Goal: Information Seeking & Learning: Learn about a topic

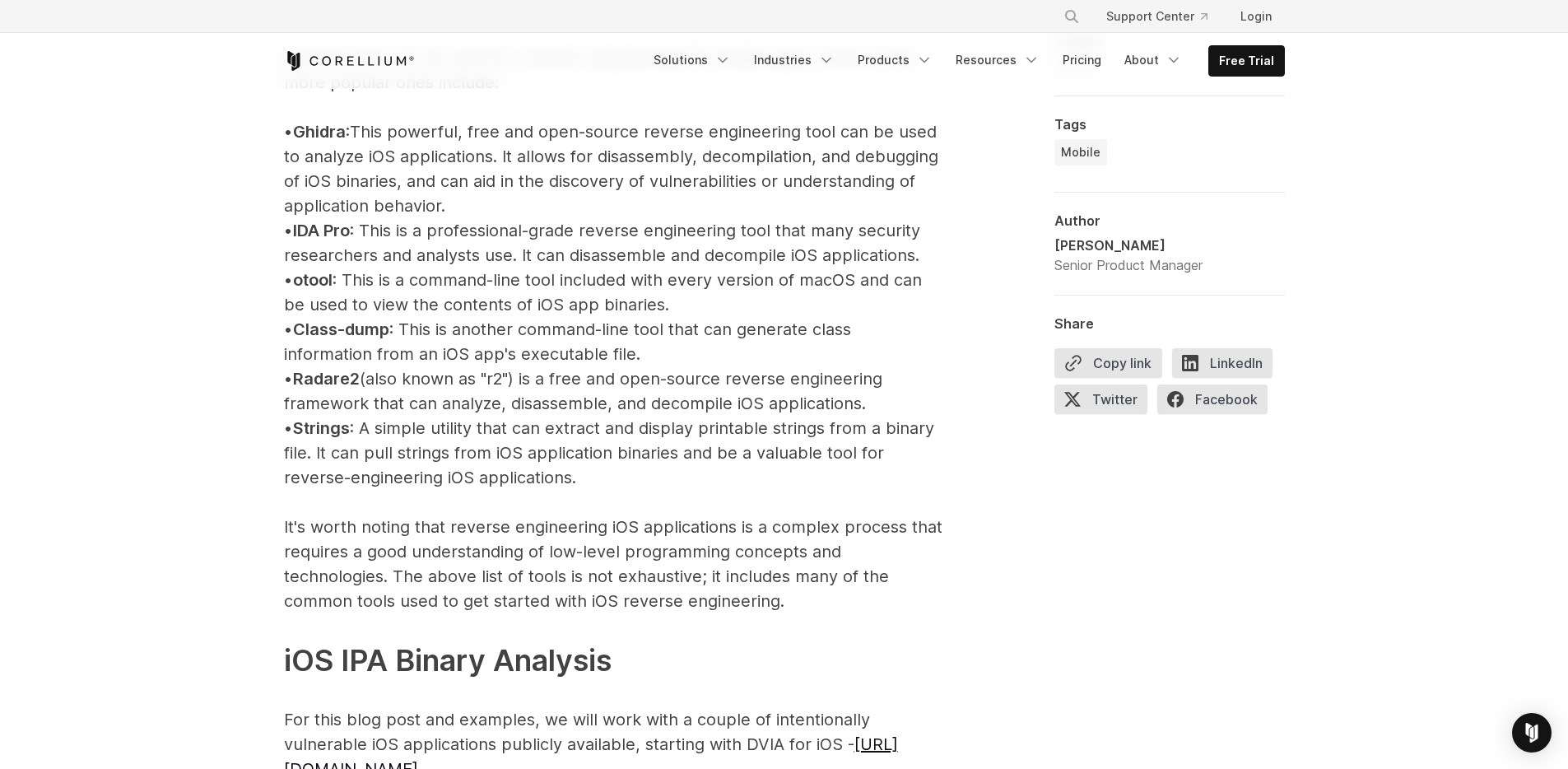
scroll to position [1954, 0]
click at [616, 342] on p "iOS Reverse Engineering Tools Several tools can be used for reverse engineering…" at bounding box center [613, 478] width 658 height 1102
drag, startPoint x: 310, startPoint y: 332, endPoint x: 406, endPoint y: 331, distance: 96.0
click at [406, 331] on p "iOS Reverse Engineering Tools Several tools can be used for reverse engineering…" at bounding box center [613, 478] width 658 height 1102
copy span "Class-dump"
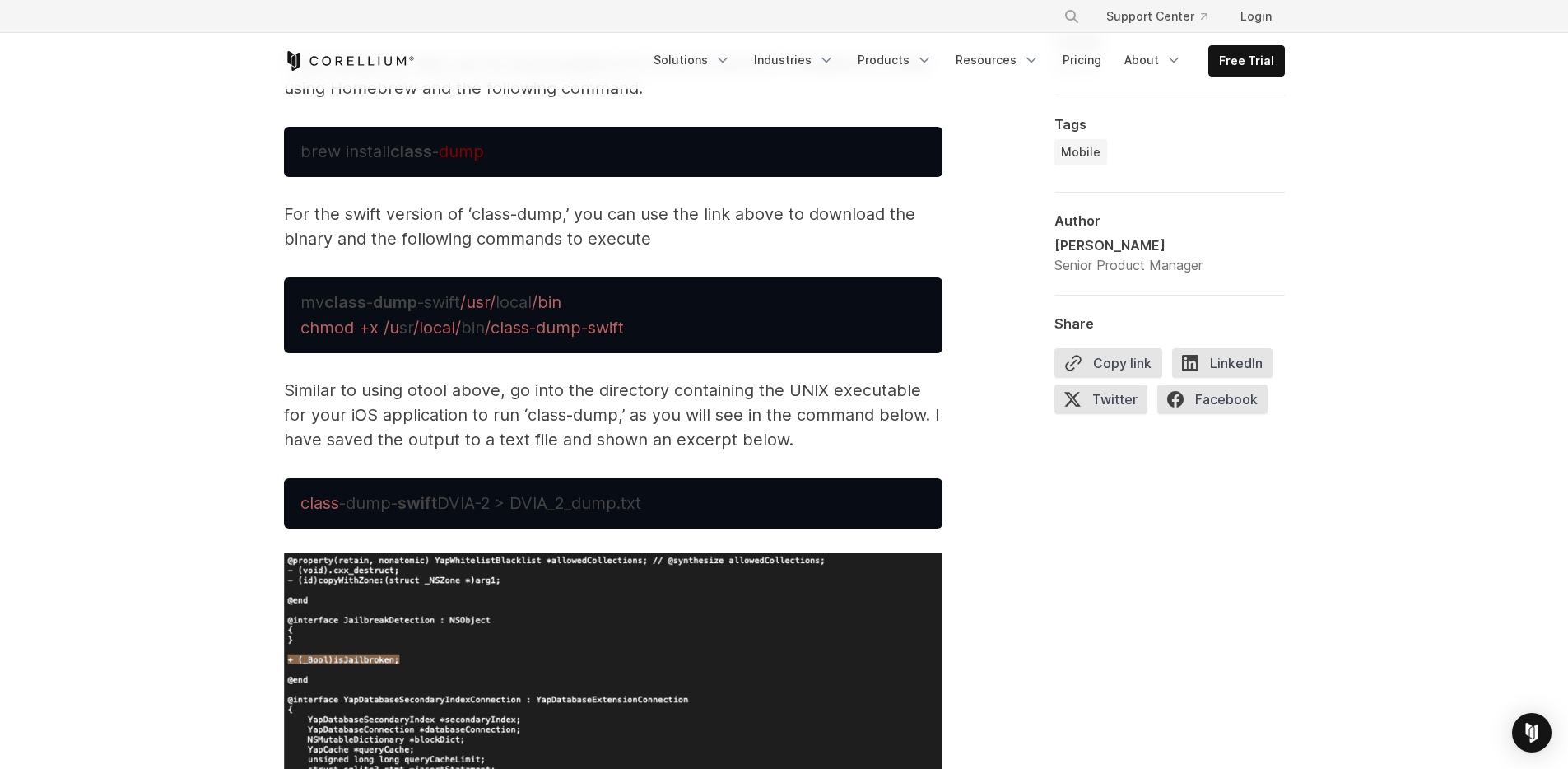
scroll to position [5549, 0]
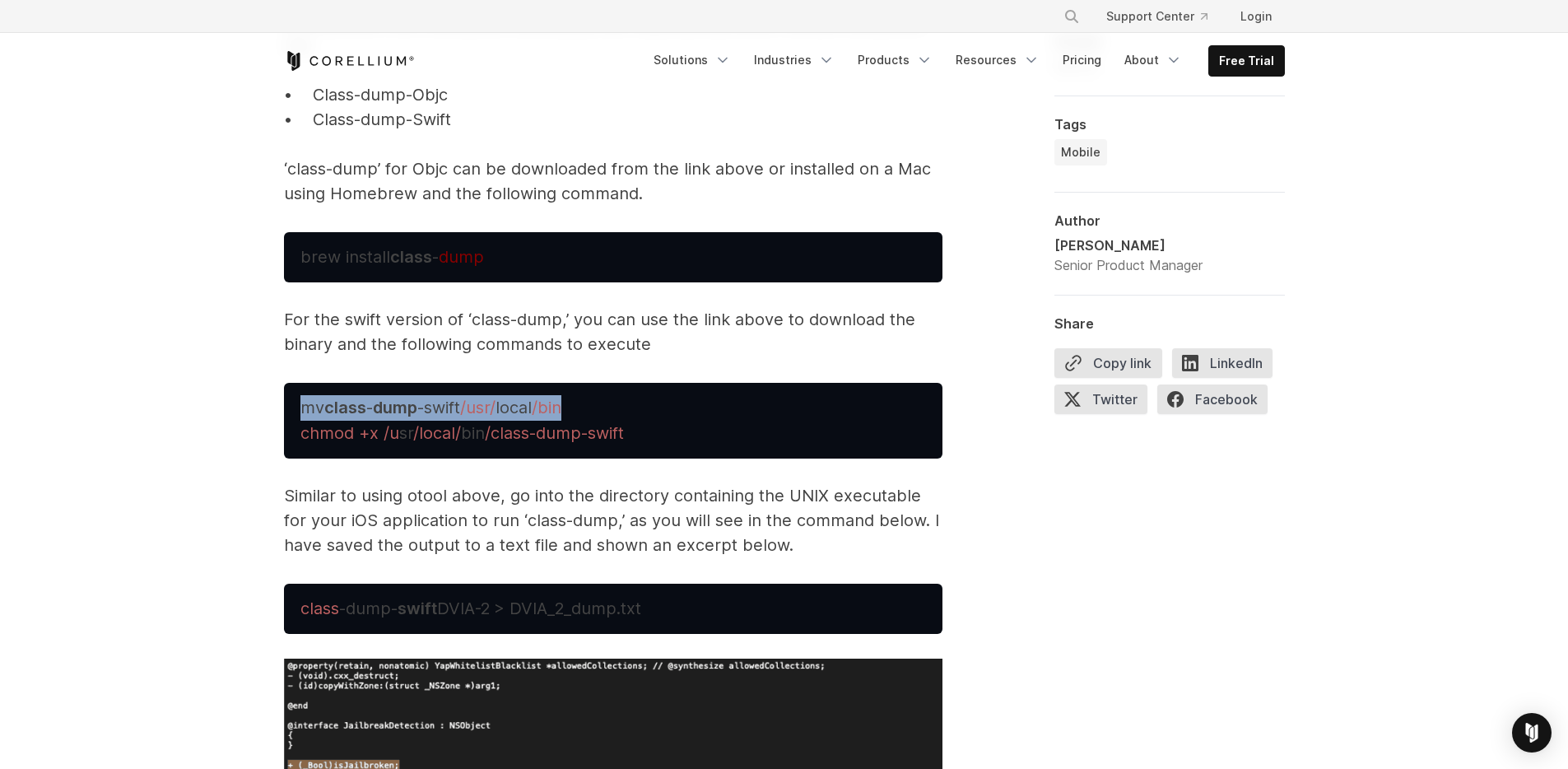
drag, startPoint x: 604, startPoint y: 409, endPoint x: 301, endPoint y: 410, distance: 303.0
click at [301, 410] on pre "mv class - dump -swift /usr/ local /bin chmod +x /u sr /local/ bin /class-dump-…" at bounding box center [613, 420] width 658 height 75
click at [755, 336] on p "For the swift version of ‘class-dump,’ you can use the link above to download t…" at bounding box center [613, 331] width 658 height 49
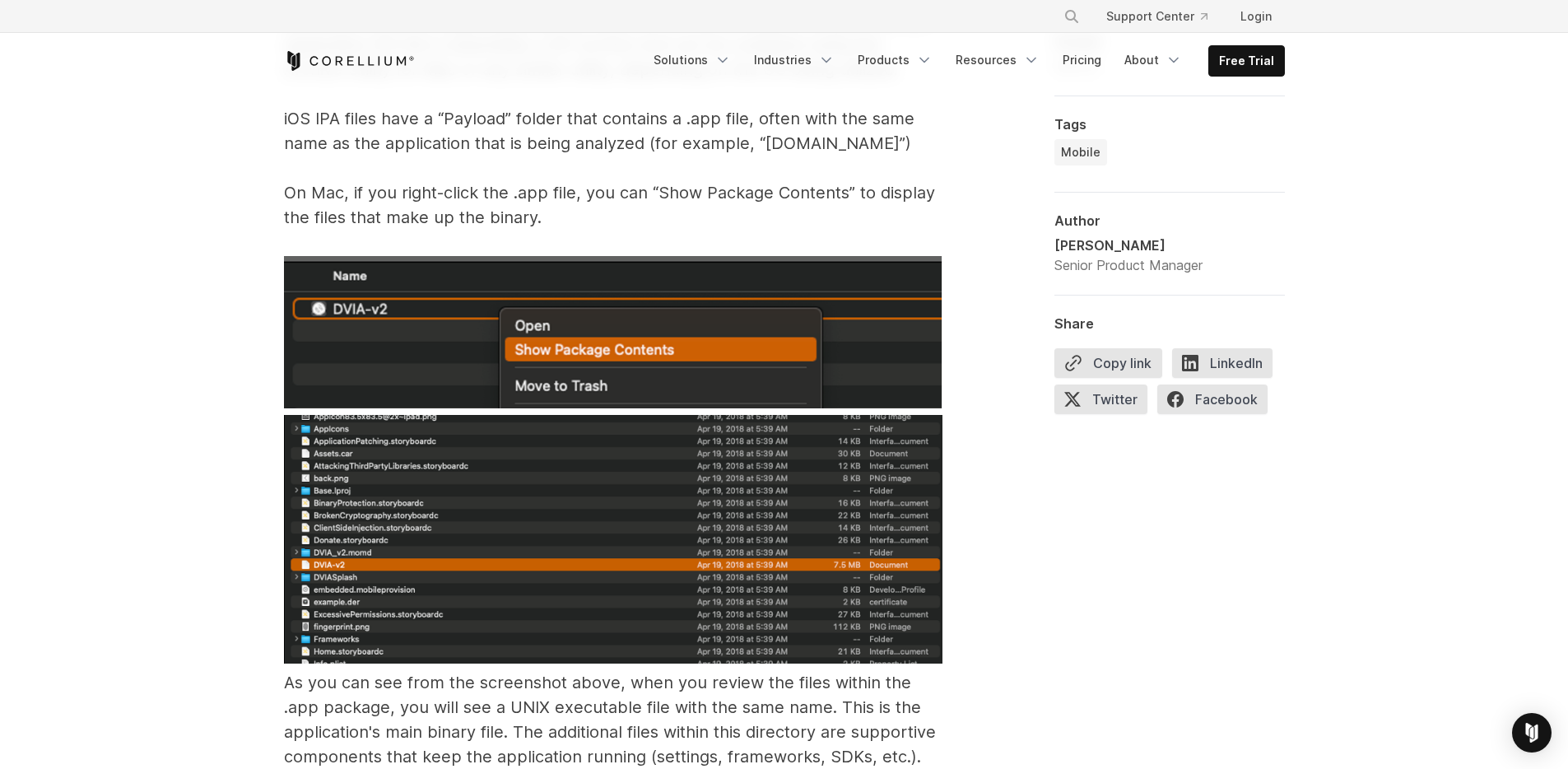
scroll to position [2351, 0]
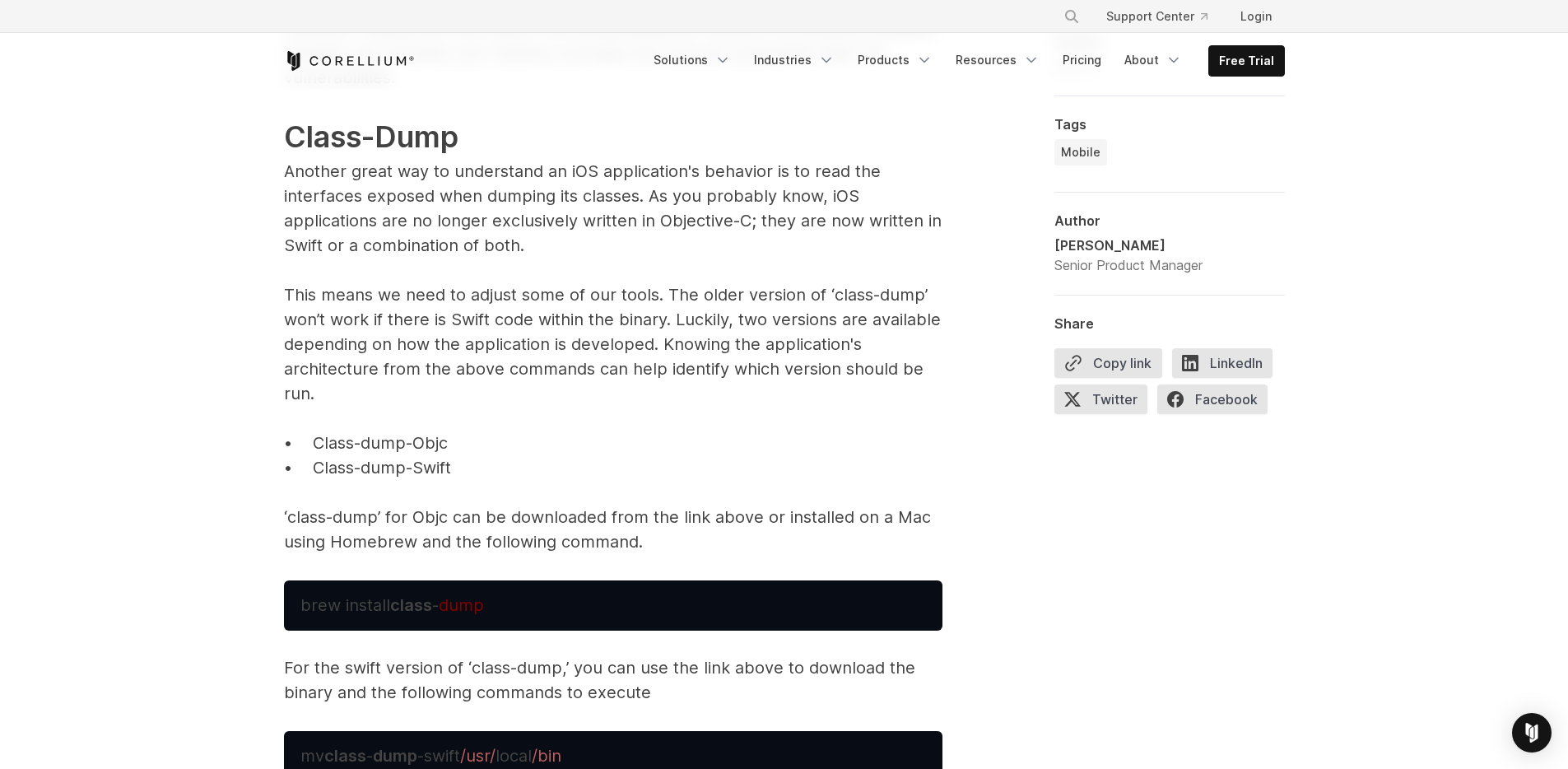
click at [422, 461] on p "While just looking at this information will not lead you directly to a vulnerab…" at bounding box center [613, 260] width 658 height 588
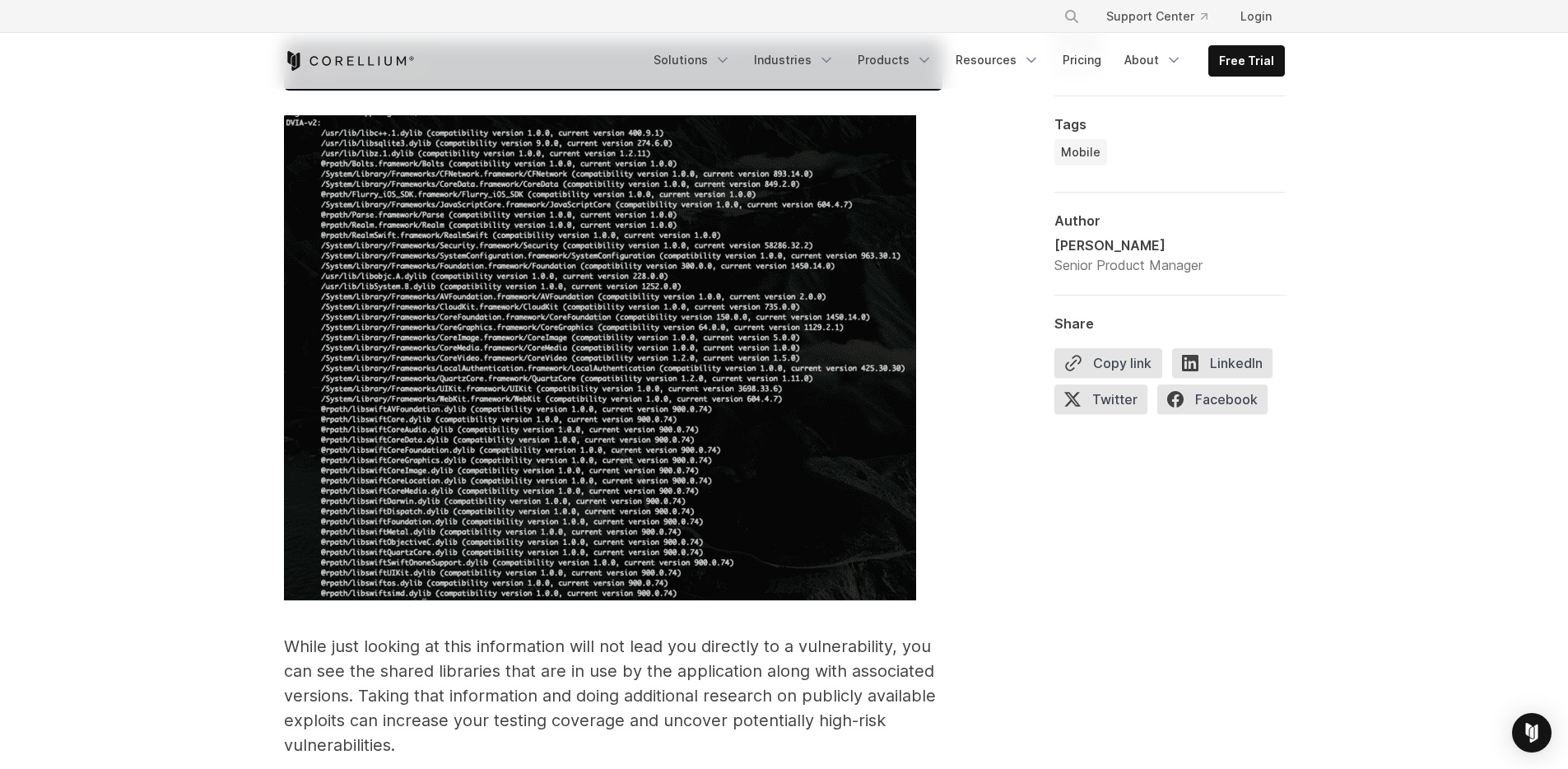
scroll to position [4927, 0]
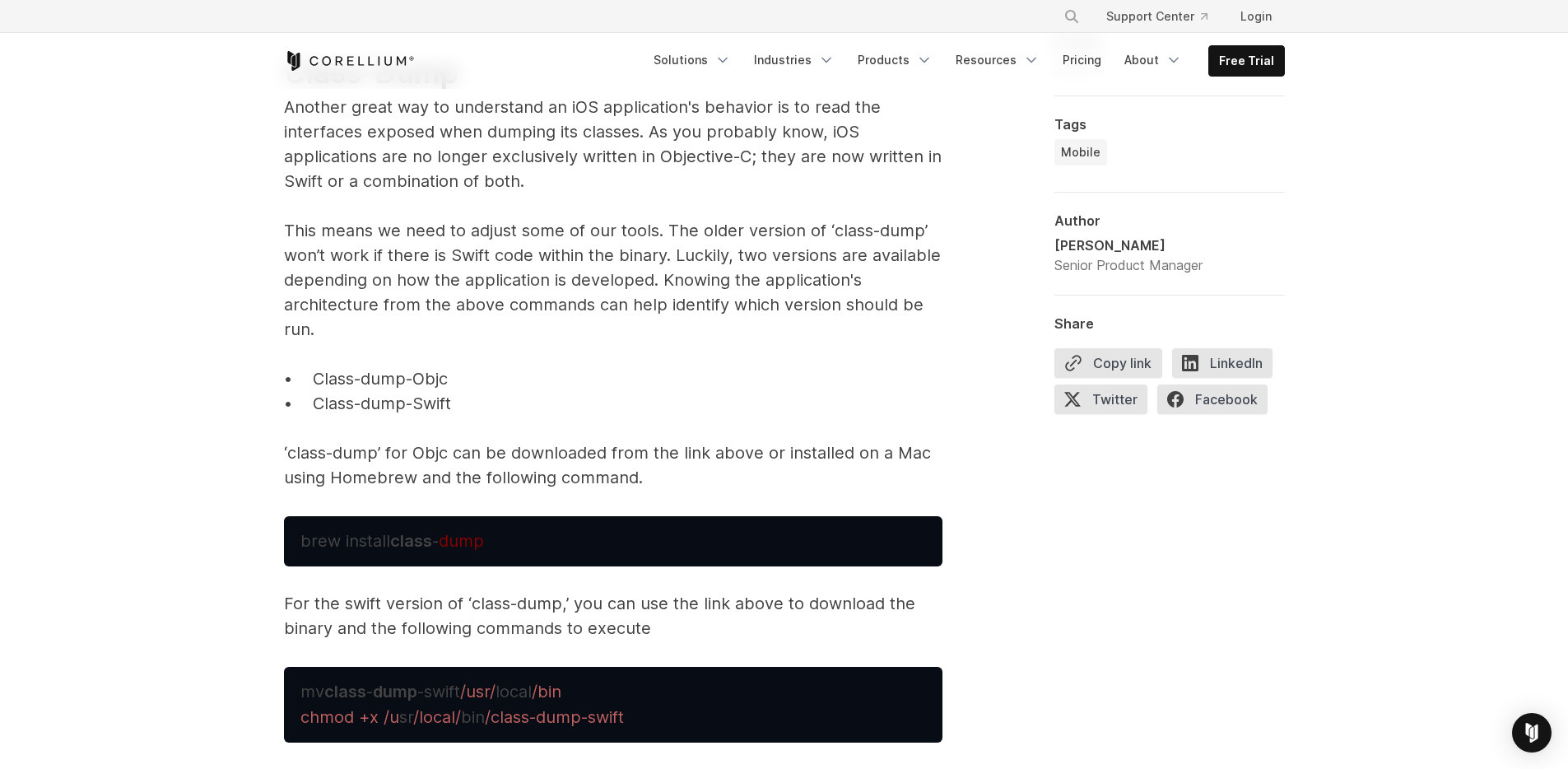
scroll to position [5266, 0]
